Goal: Task Accomplishment & Management: Complete application form

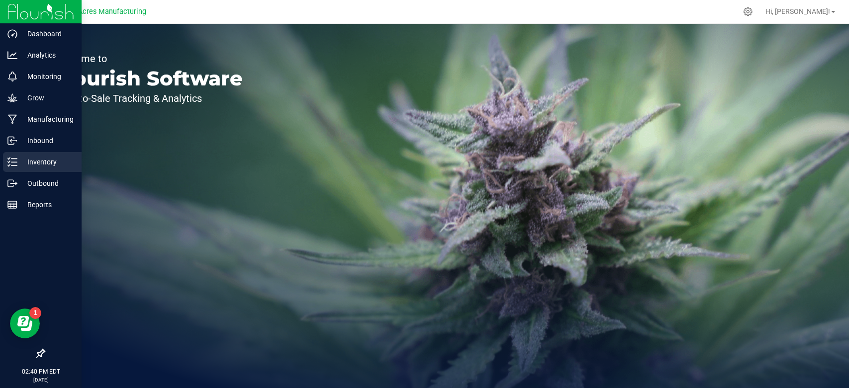
click at [23, 156] on p "Inventory" at bounding box center [47, 162] width 60 height 12
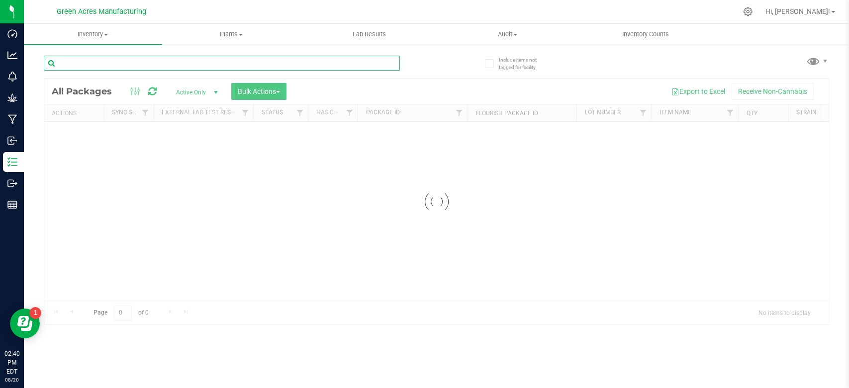
click at [142, 65] on input "text" at bounding box center [222, 63] width 356 height 15
click at [111, 40] on uib-tab-heading "Inventory All packages All inventory Waste log Create inventory" at bounding box center [93, 34] width 138 height 21
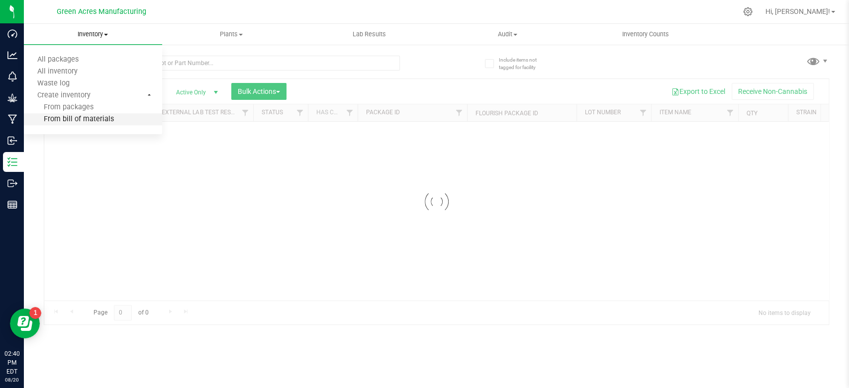
click at [69, 121] on span "From bill of materials" at bounding box center [69, 119] width 90 height 8
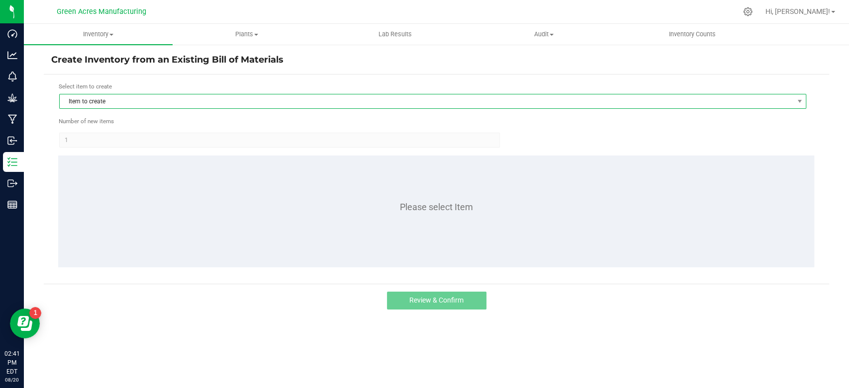
click at [319, 100] on span "Item to create" at bounding box center [426, 101] width 733 height 14
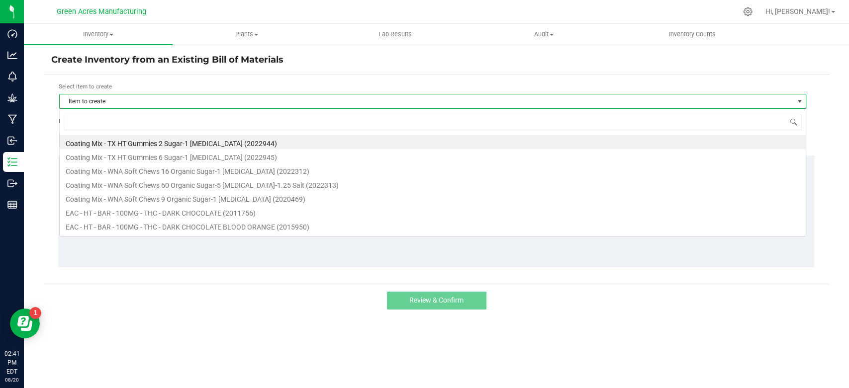
scroll to position [14, 746]
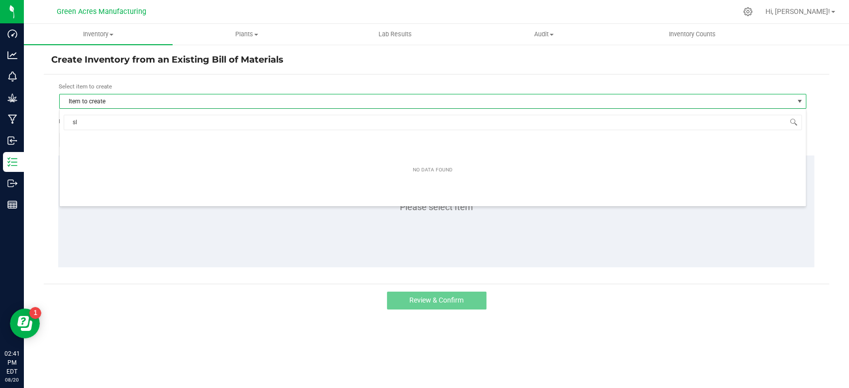
type input "s"
type input "b"
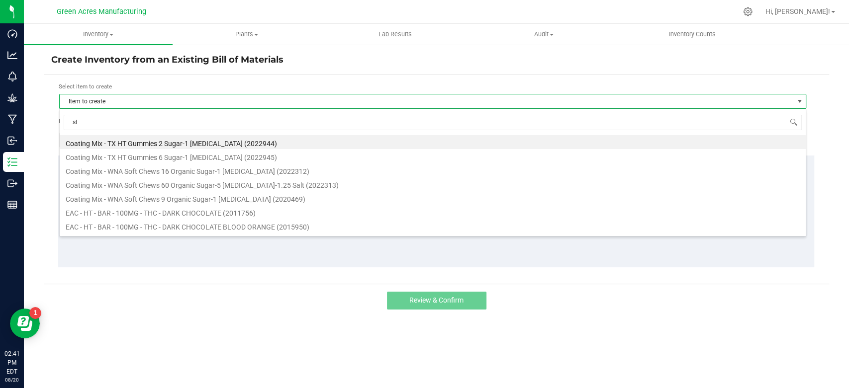
type input "slb"
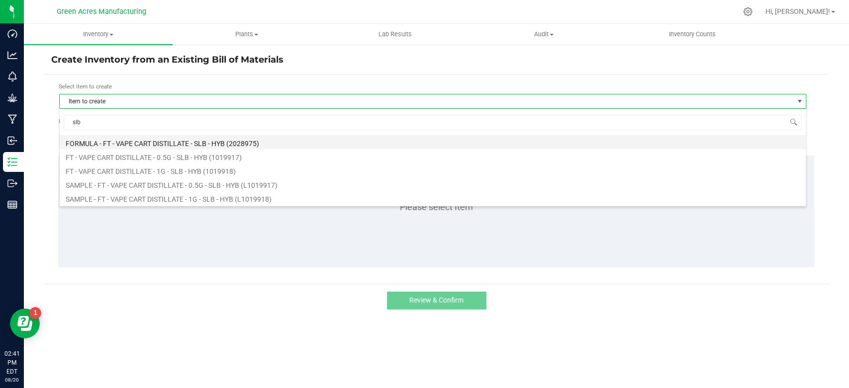
click at [239, 141] on li "FORMULA - FT - VAPE CART DISTILLATE - SLB - HYB (2028975)" at bounding box center [433, 142] width 746 height 14
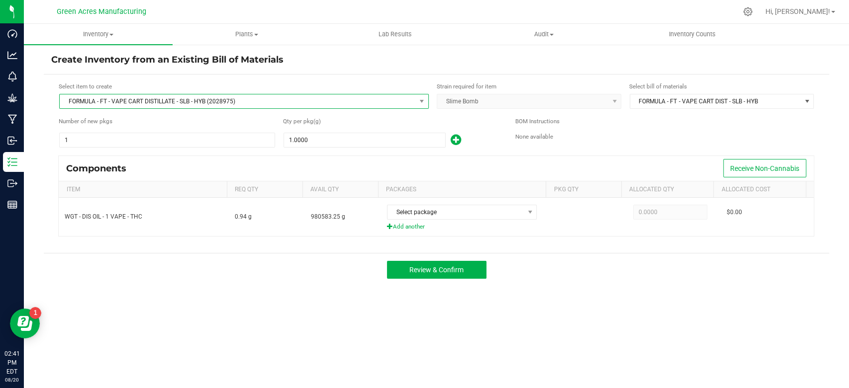
click at [111, 98] on span "FORMULA - FT - VAPE CART DISTILLATE - SLB - HYB (2028975)" at bounding box center [238, 101] width 356 height 14
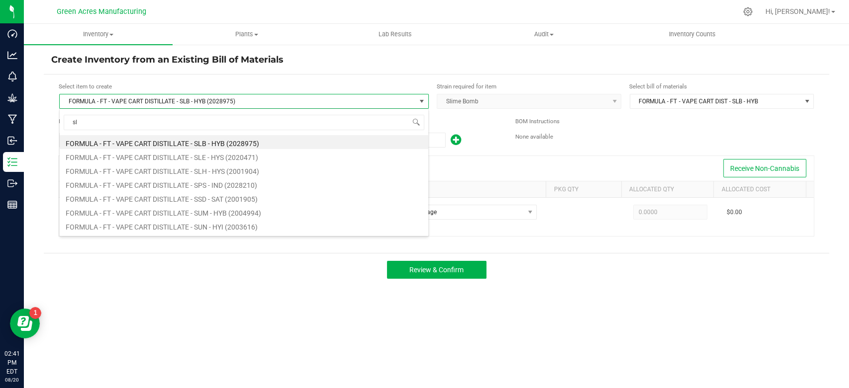
scroll to position [42, 0]
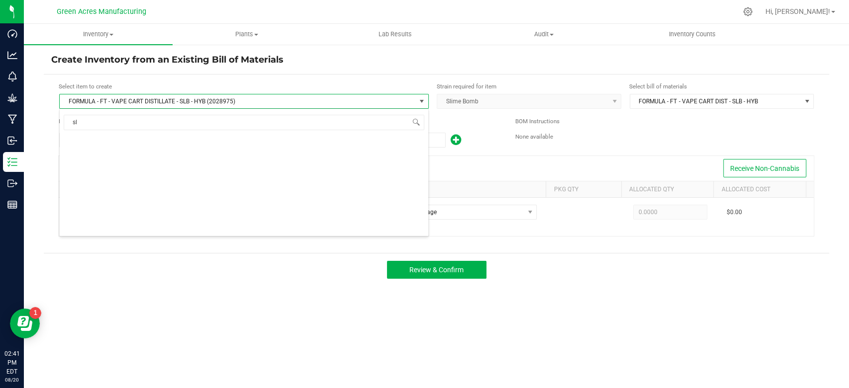
type input "slb"
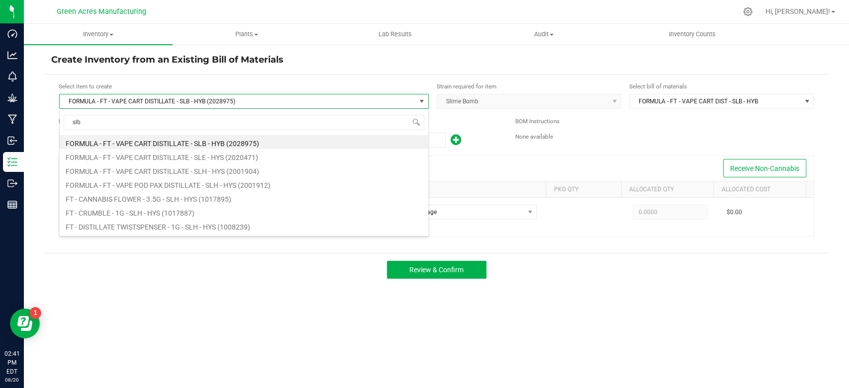
scroll to position [0, 0]
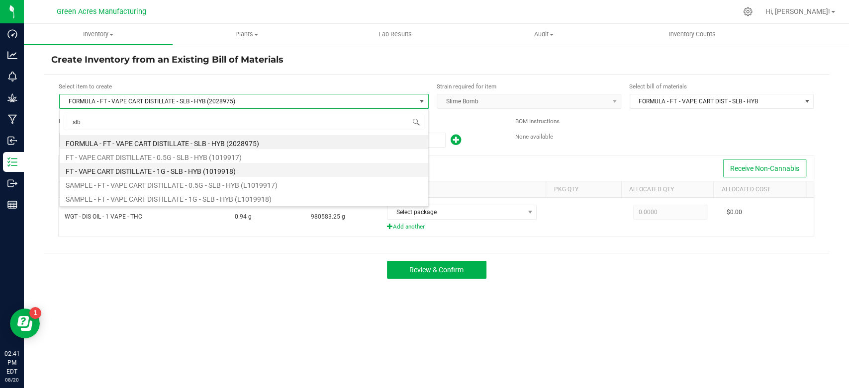
click at [199, 171] on li "FT - VAPE CART DISTILLATE - 1G - SLB - HYB (1019918)" at bounding box center [244, 170] width 368 height 14
type input "1"
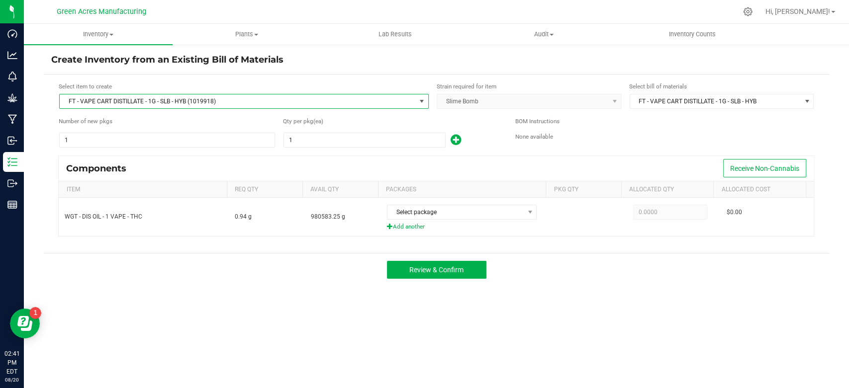
click at [413, 102] on span "FT - VAPE CART DISTILLATE - 1G - SLB - HYB (1019918)" at bounding box center [238, 101] width 356 height 14
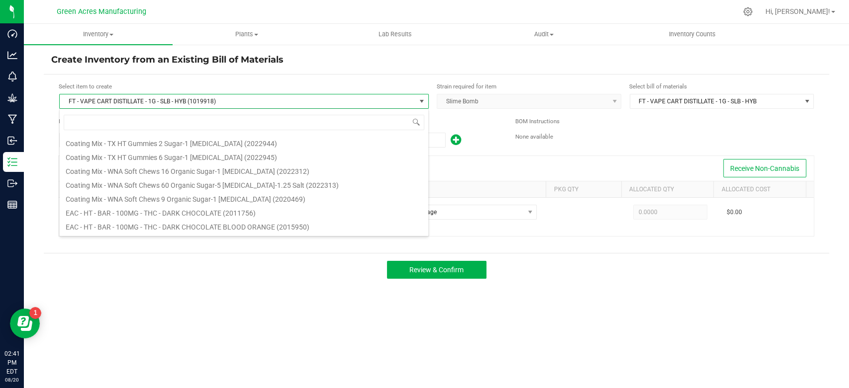
scroll to position [14, 369]
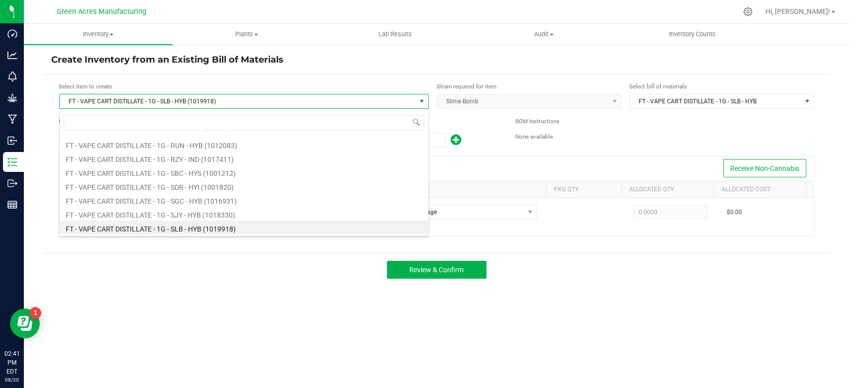
click at [230, 229] on li "FT - VAPE CART DISTILLATE - 1G - SLB - HYB (1019918)" at bounding box center [244, 228] width 368 height 14
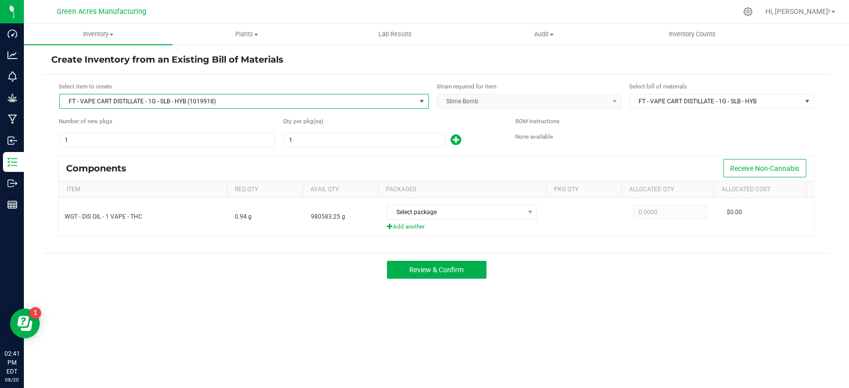
click at [300, 106] on span "FT - VAPE CART DISTILLATE - 1G - SLB - HYB (1019918)" at bounding box center [238, 101] width 356 height 14
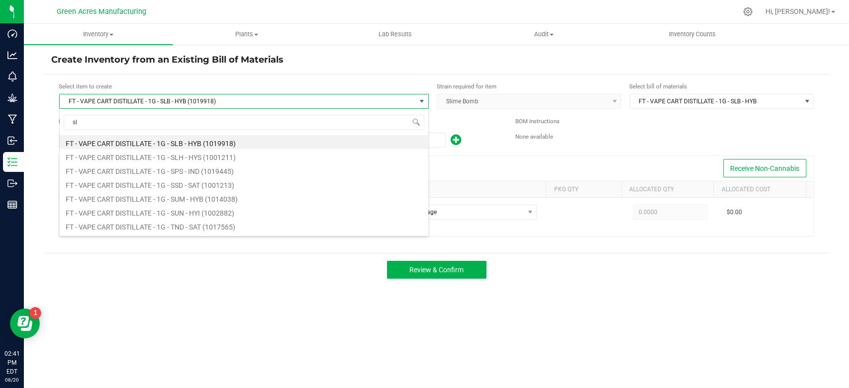
scroll to position [292, 0]
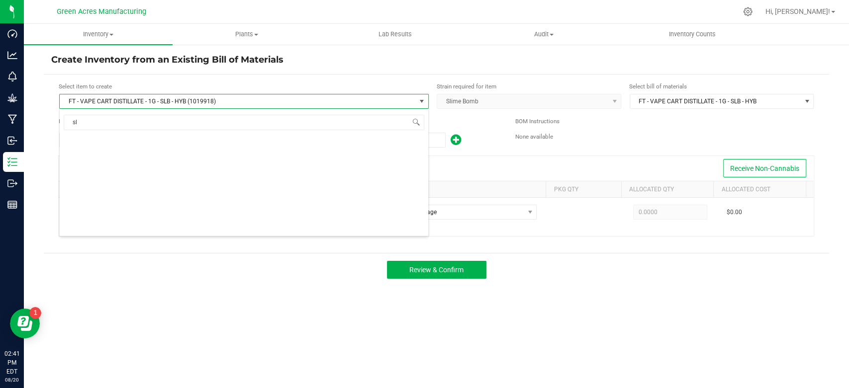
type input "slb"
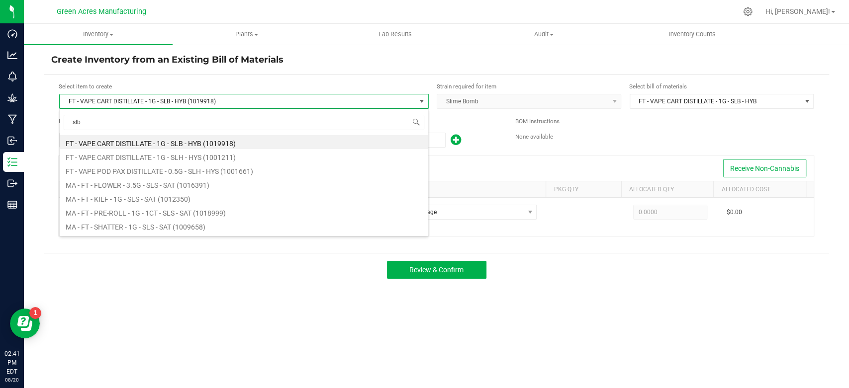
scroll to position [0, 0]
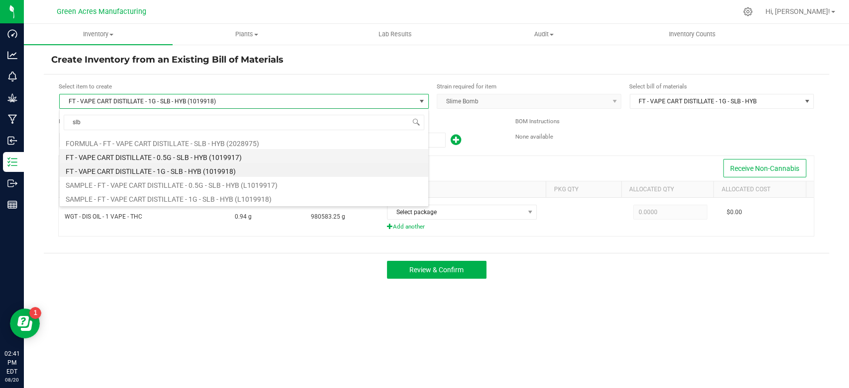
click at [244, 155] on li "FT - VAPE CART DISTILLATE - 0.5G - SLB - HYB (1019917)" at bounding box center [244, 156] width 368 height 14
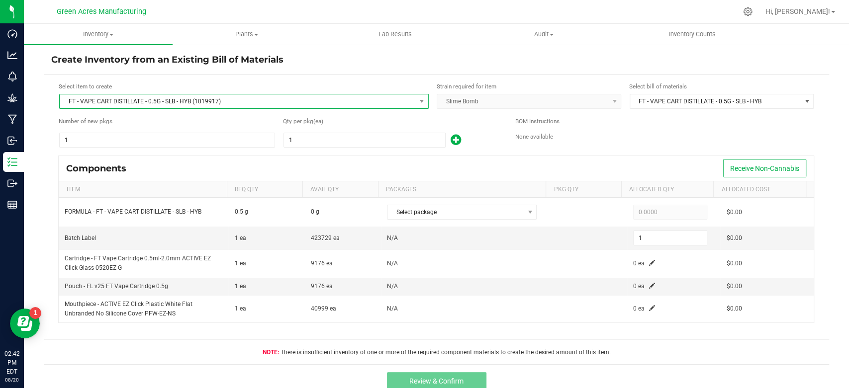
click at [74, 102] on span "FT - VAPE CART DISTILLATE - 0.5G - SLB - HYB (1019917)" at bounding box center [238, 101] width 356 height 14
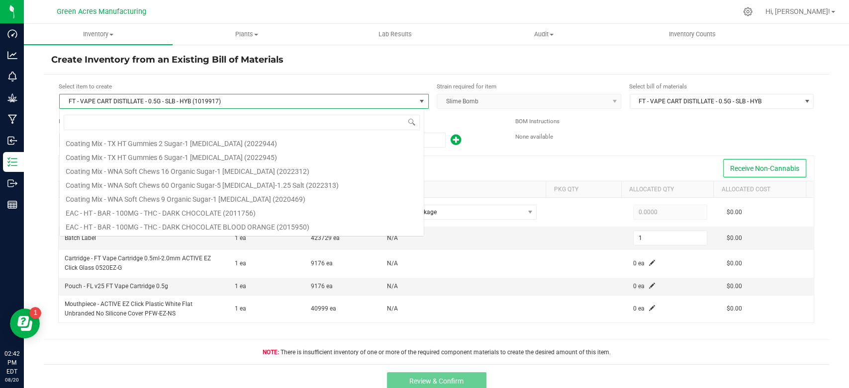
scroll to position [41327, 0]
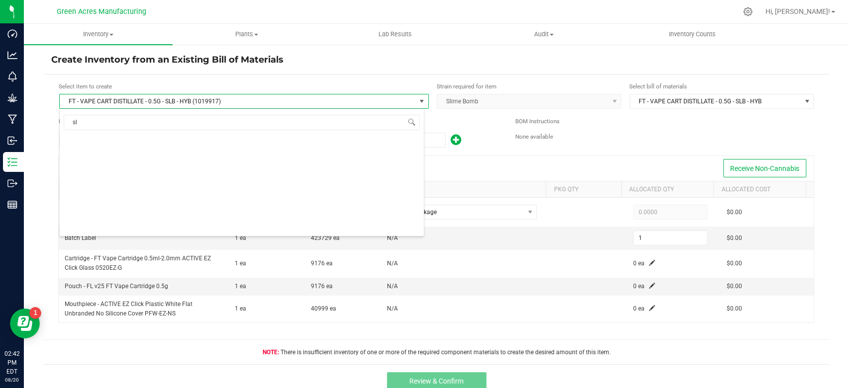
type input "slb"
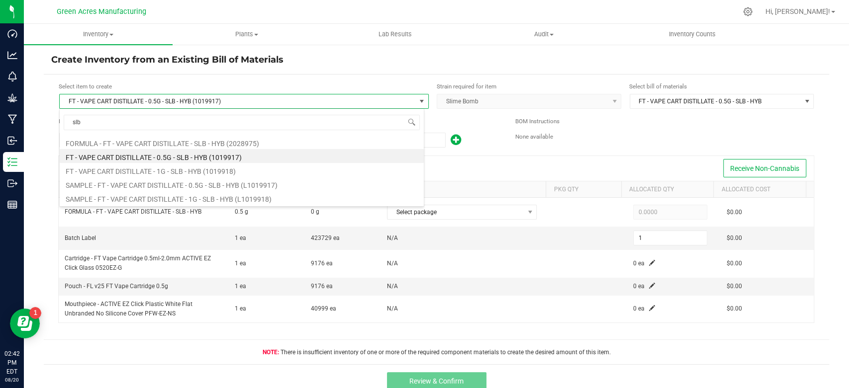
scroll to position [0, 0]
click at [130, 140] on li "FORMULA - FT - VAPE CART DISTILLATE - SLB - HYB (2028975)" at bounding box center [242, 142] width 364 height 14
type input "1.0000"
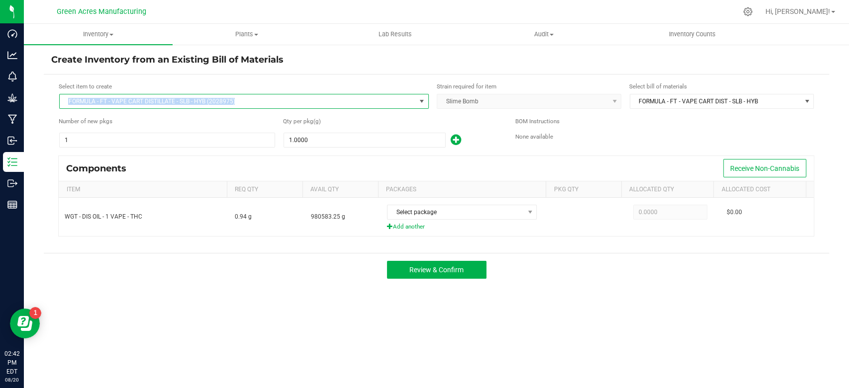
drag, startPoint x: 253, startPoint y: 102, endPoint x: 65, endPoint y: 101, distance: 187.9
click at [65, 101] on span "FORMULA - FT - VAPE CART DISTILLATE - SLB - HYB (2028975)" at bounding box center [238, 101] width 356 height 14
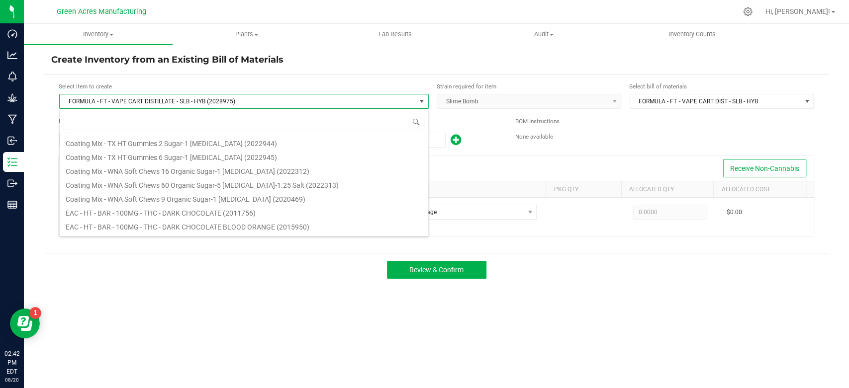
scroll to position [14, 369]
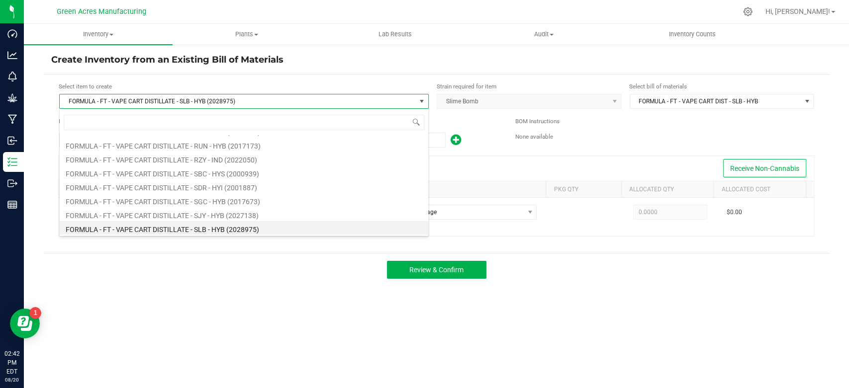
click at [72, 102] on span "FORMULA - FT - VAPE CART DISTILLATE - SLB - HYB (2028975)" at bounding box center [238, 101] width 356 height 14
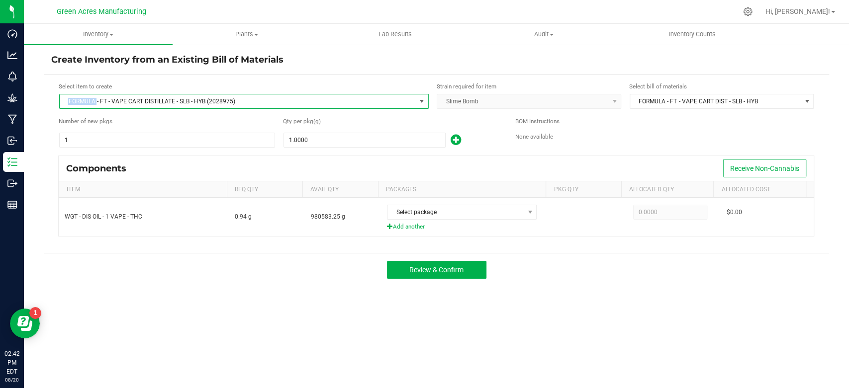
click at [72, 102] on span "FORMULA - FT - VAPE CART DISTILLATE - SLB - HYB (2028975)" at bounding box center [238, 101] width 356 height 14
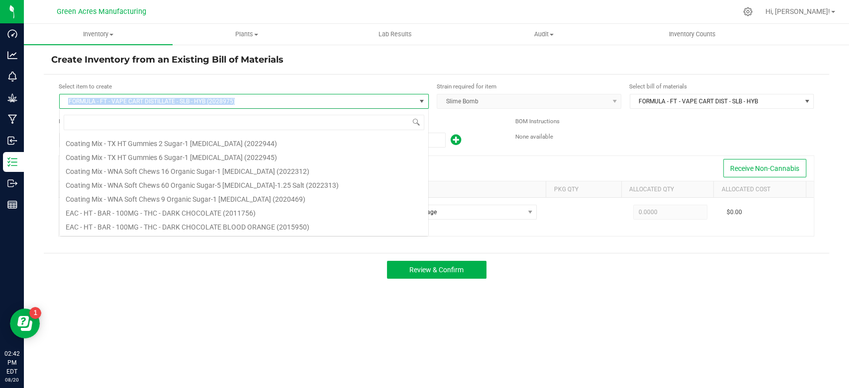
click at [72, 102] on span "FORMULA - FT - VAPE CART DISTILLATE - SLB - HYB (2028975)" at bounding box center [238, 101] width 356 height 14
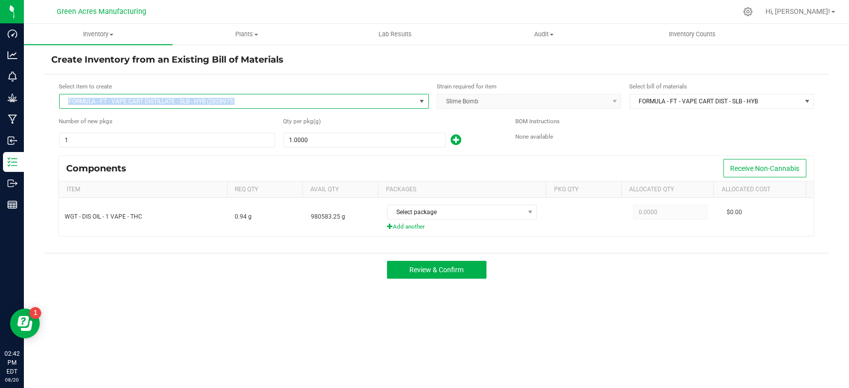
click at [267, 106] on span "FORMULA - FT - VAPE CART DISTILLATE - SLB - HYB (2028975)" at bounding box center [238, 101] width 356 height 14
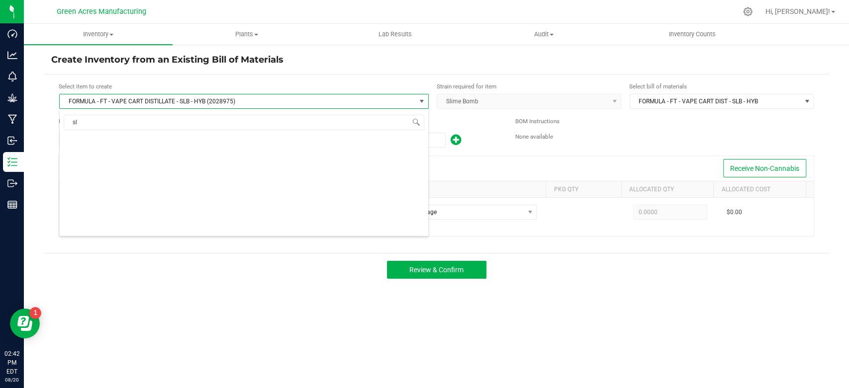
scroll to position [42, 0]
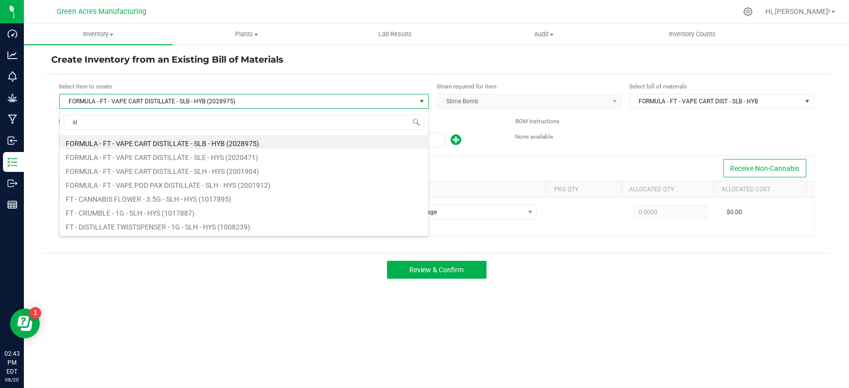
type input "slb"
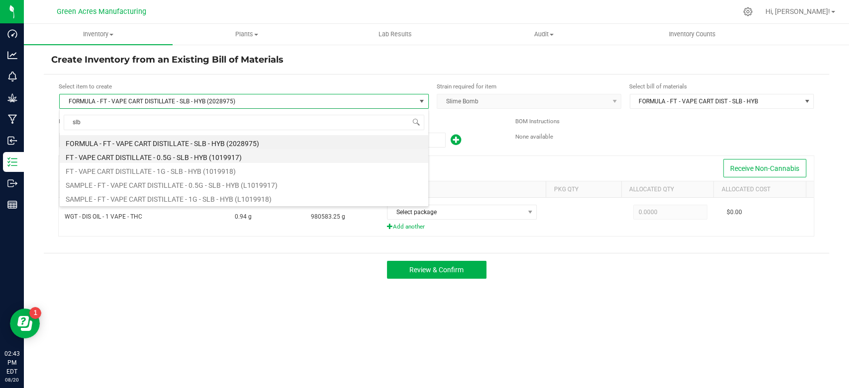
click at [229, 160] on li "FT - VAPE CART DISTILLATE - 0.5G - SLB - HYB (1019917)" at bounding box center [244, 156] width 368 height 14
type input "1"
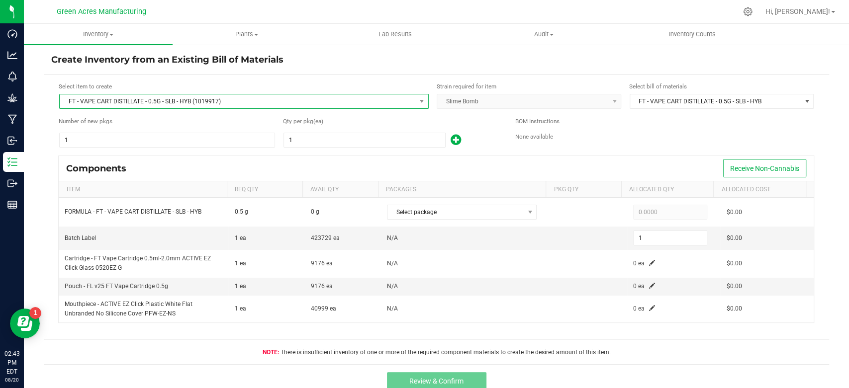
click at [207, 102] on span "FT - VAPE CART DISTILLATE - 0.5G - SLB - HYB (1019917)" at bounding box center [238, 101] width 356 height 14
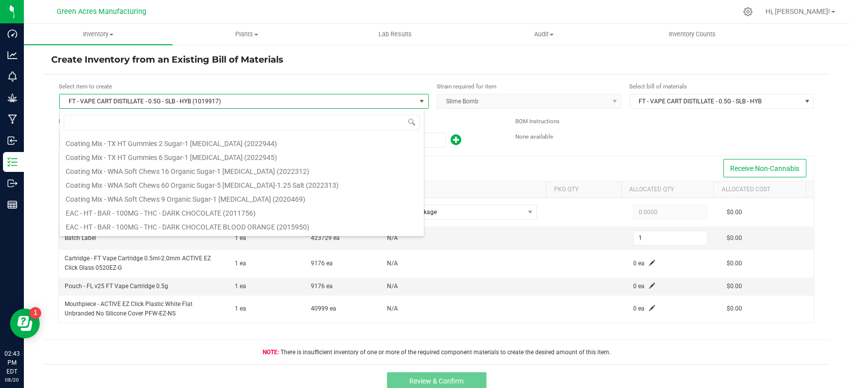
scroll to position [14, 365]
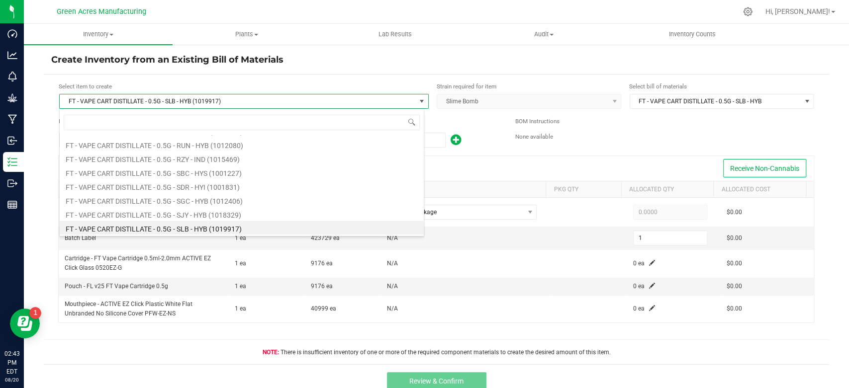
click at [207, 102] on span "FT - VAPE CART DISTILLATE - 0.5G - SLB - HYB (1019917)" at bounding box center [238, 101] width 356 height 14
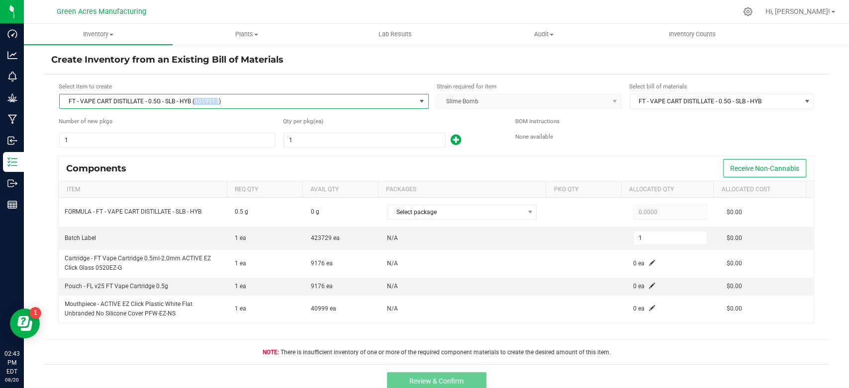
click at [207, 102] on span "FT - VAPE CART DISTILLATE - 0.5G - SLB - HYB (1019917)" at bounding box center [238, 101] width 356 height 14
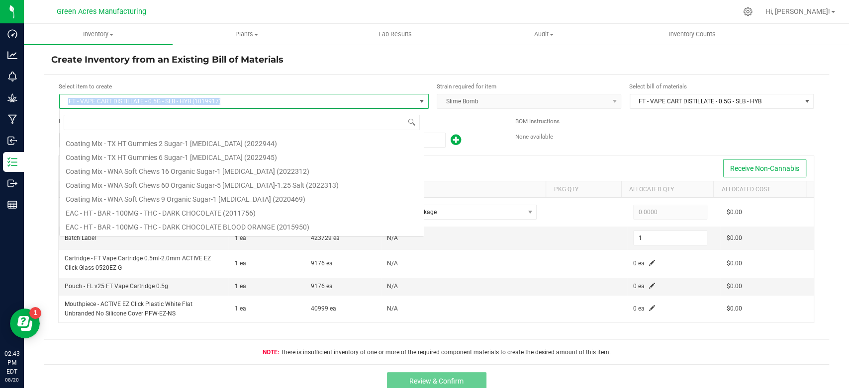
click at [207, 102] on span "FT - VAPE CART DISTILLATE - 0.5G - SLB - HYB (1019917)" at bounding box center [238, 101] width 356 height 14
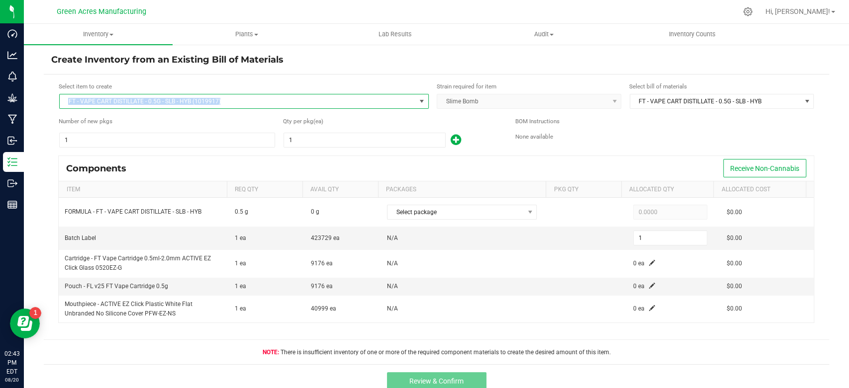
click at [202, 98] on span "FT - VAPE CART DISTILLATE - 0.5G - SLB - HYB (1019917)" at bounding box center [238, 101] width 356 height 14
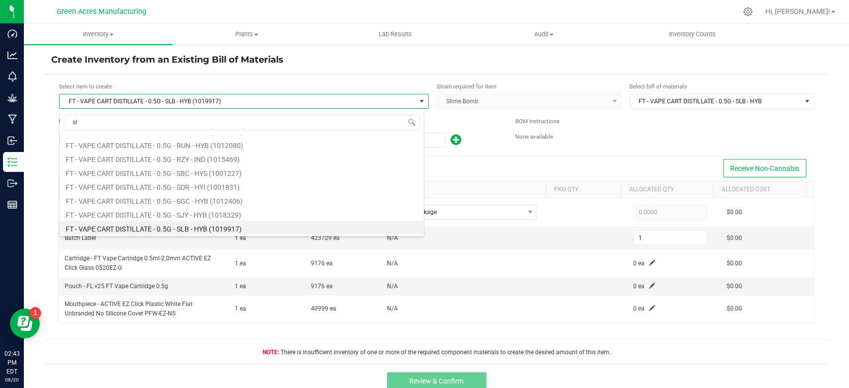
scroll to position [251, 0]
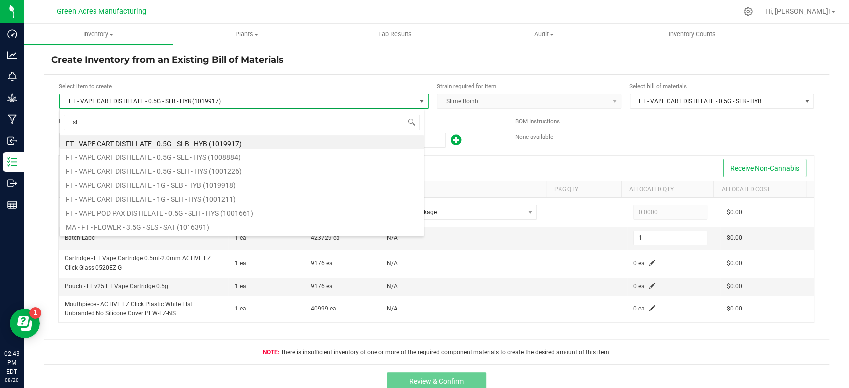
type input "slb"
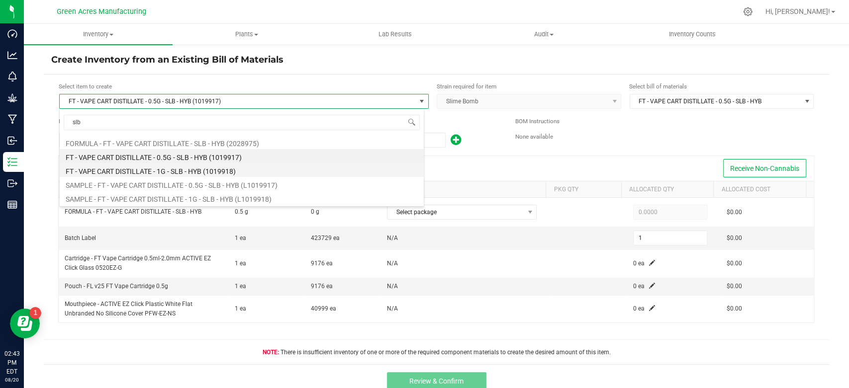
click at [119, 174] on li "FT - VAPE CART DISTILLATE - 1G - SLB - HYB (1019918)" at bounding box center [242, 170] width 364 height 14
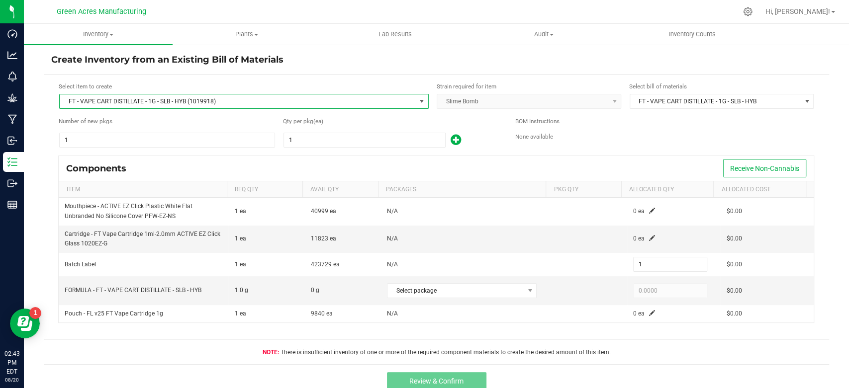
click at [160, 102] on span "FT - VAPE CART DISTILLATE - 1G - SLB - HYB (1019918)" at bounding box center [238, 101] width 356 height 14
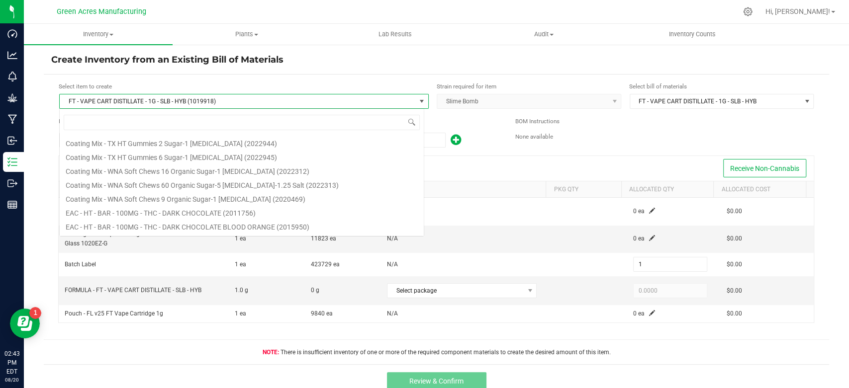
scroll to position [42357, 0]
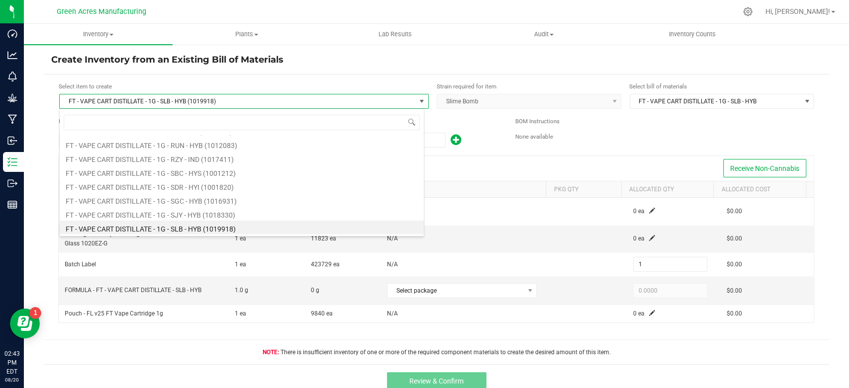
click at [160, 102] on span "FT - VAPE CART DISTILLATE - 1G - SLB - HYB (1019918)" at bounding box center [238, 101] width 356 height 14
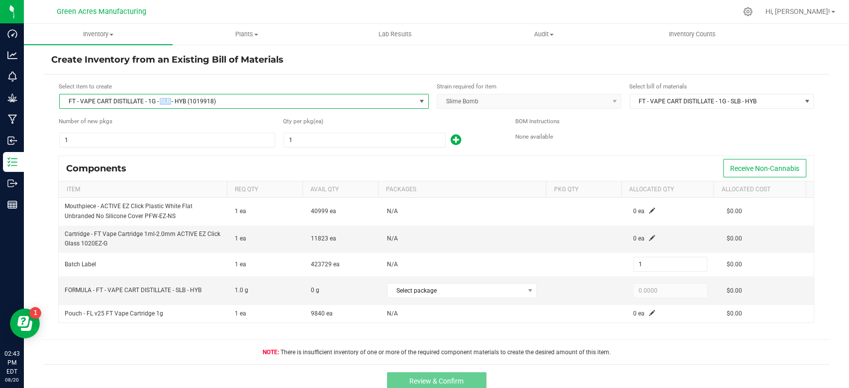
click at [160, 102] on span "FT - VAPE CART DISTILLATE - 1G - SLB - HYB (1019918)" at bounding box center [238, 101] width 356 height 14
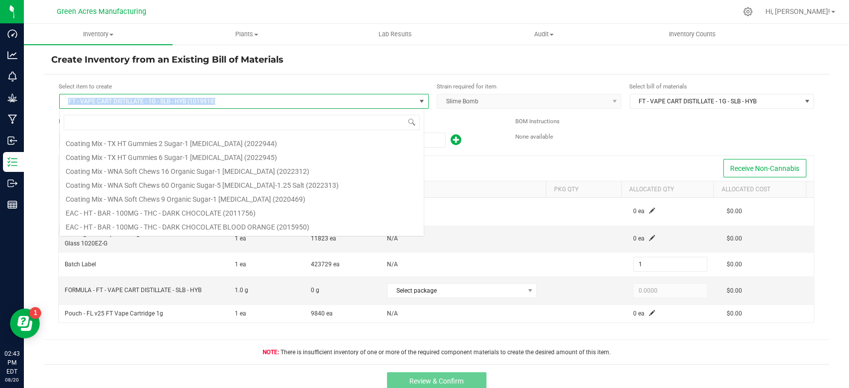
click at [160, 102] on span "FT - VAPE CART DISTILLATE - 1G - SLB - HYB (1019918)" at bounding box center [238, 101] width 356 height 14
